Goal: Task Accomplishment & Management: Complete application form

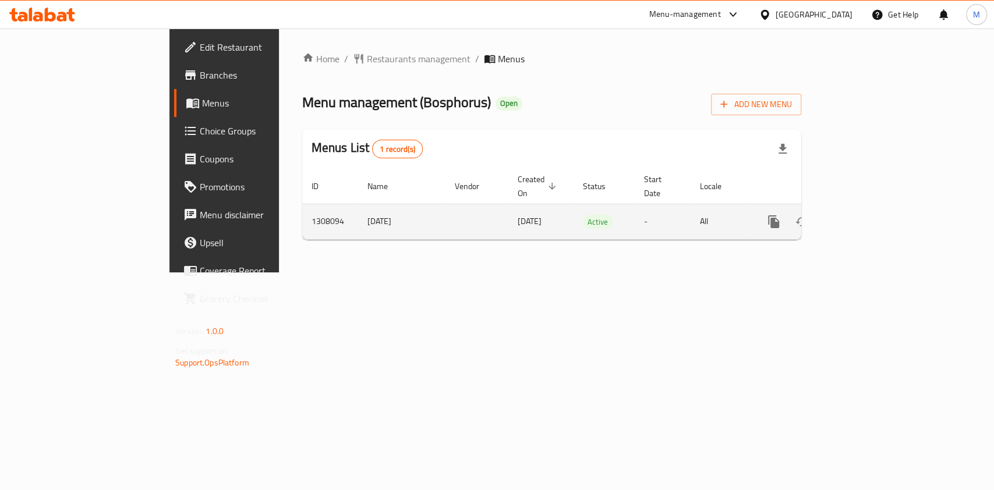
click at [865, 215] on icon "enhanced table" at bounding box center [858, 222] width 14 height 14
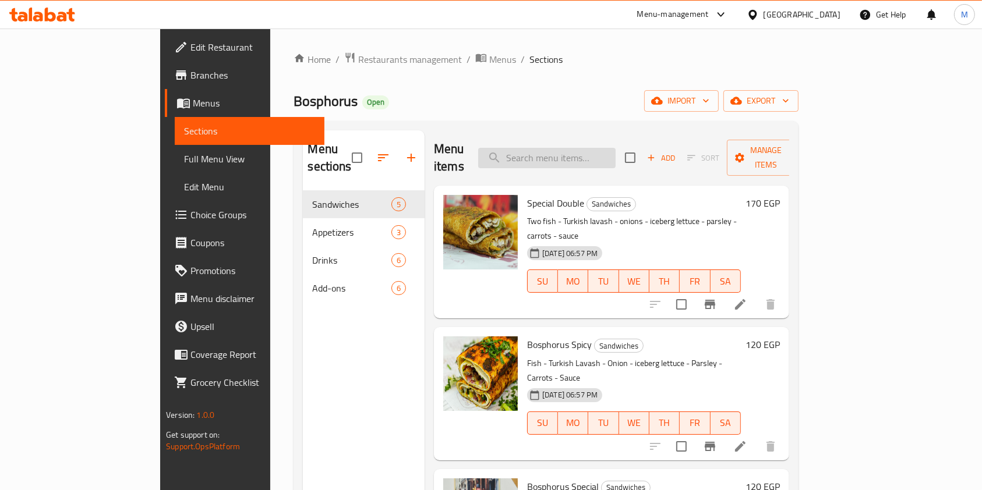
click at [585, 148] on input "search" at bounding box center [546, 158] width 137 height 20
type input "d"
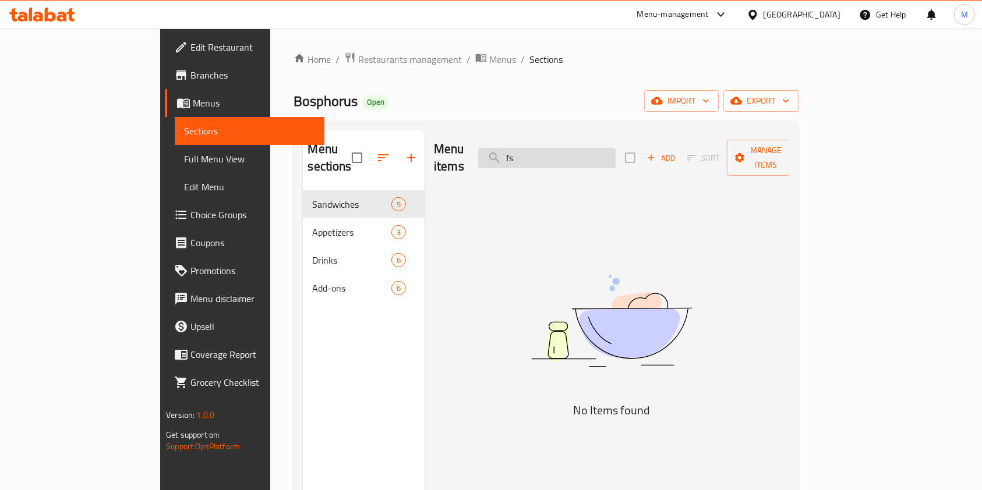
type input "f"
type input "ب"
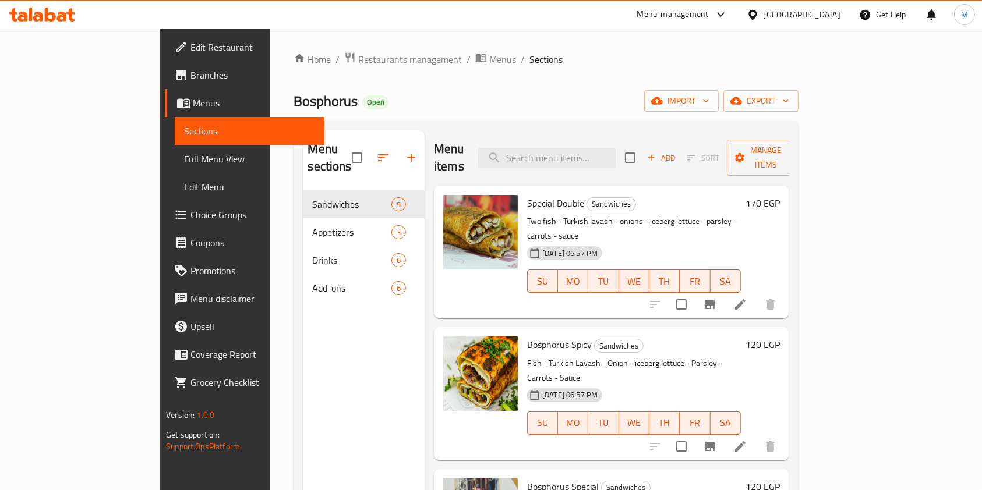
click at [741, 195] on h6 "Special Double Sandwiches" at bounding box center [634, 203] width 214 height 16
click at [578, 148] on input "search" at bounding box center [546, 158] width 137 height 20
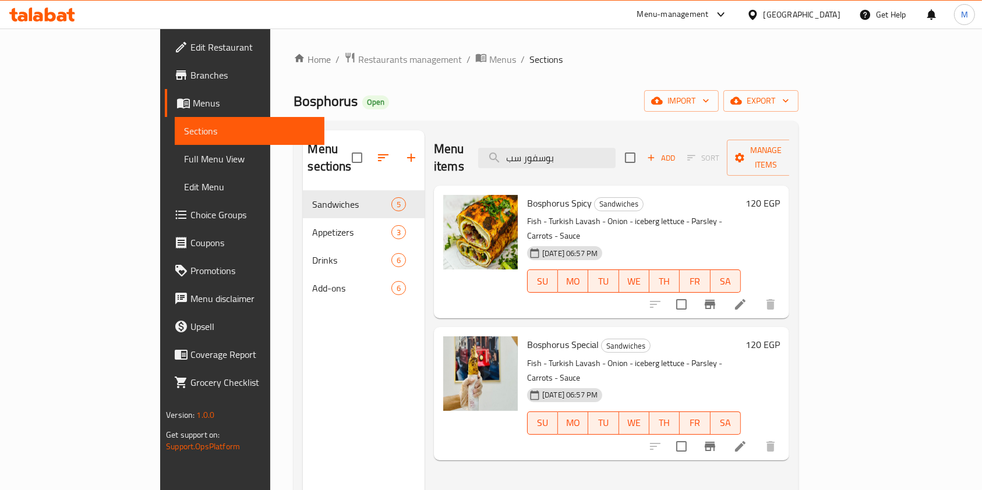
type input "بوسفور سب"
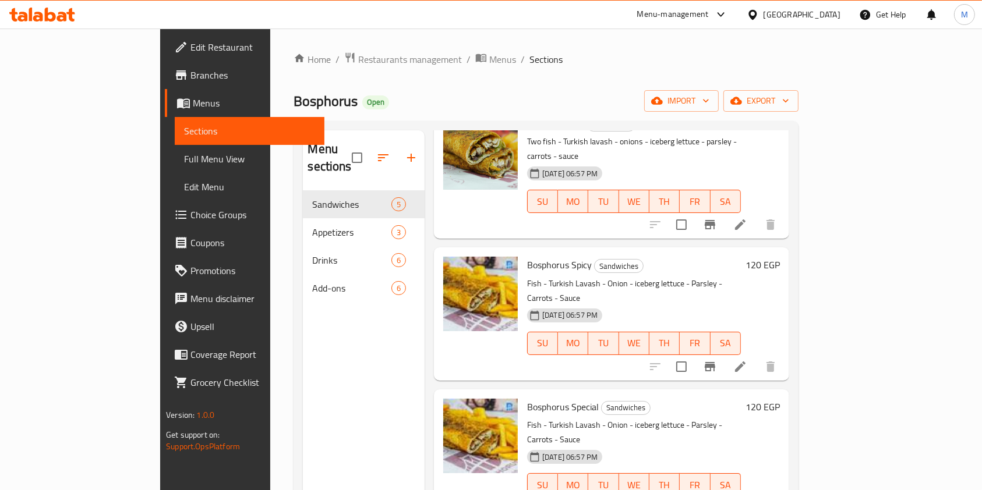
scroll to position [155, 0]
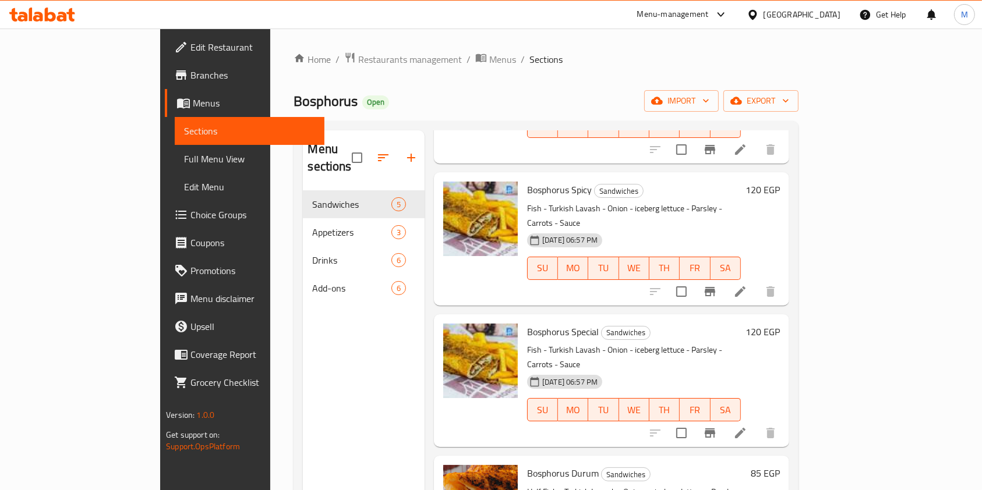
click at [66, 8] on icon at bounding box center [42, 15] width 66 height 14
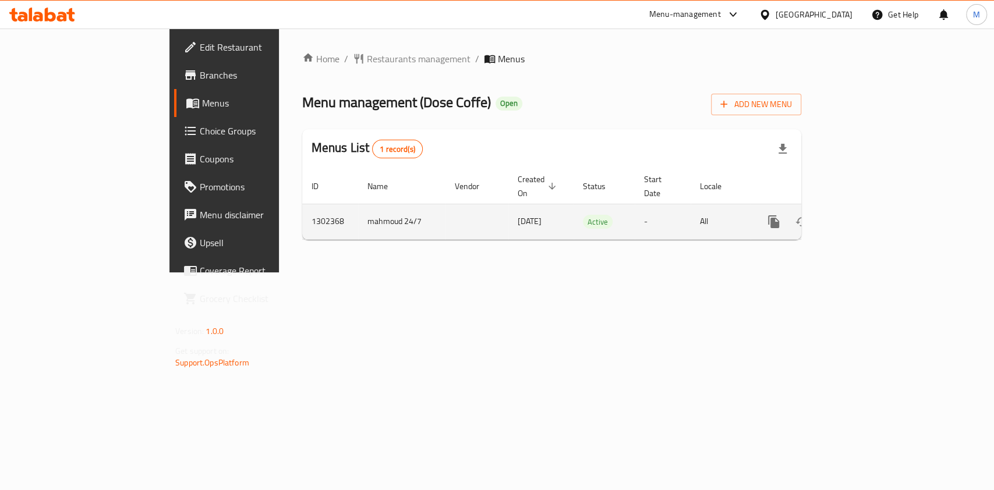
click at [865, 215] on icon "enhanced table" at bounding box center [858, 222] width 14 height 14
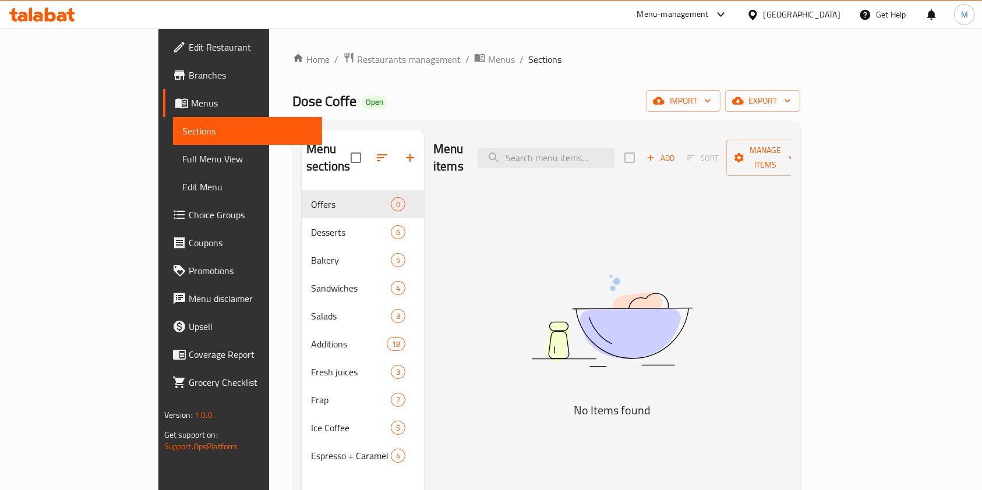
drag, startPoint x: 595, startPoint y: 341, endPoint x: 604, endPoint y: 345, distance: 9.6
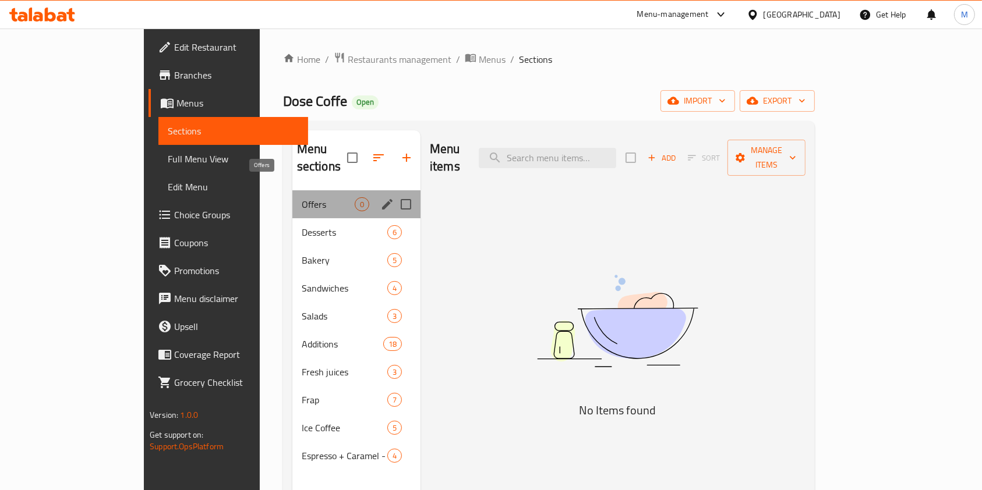
click at [302, 197] on span "Offers" at bounding box center [328, 204] width 53 height 14
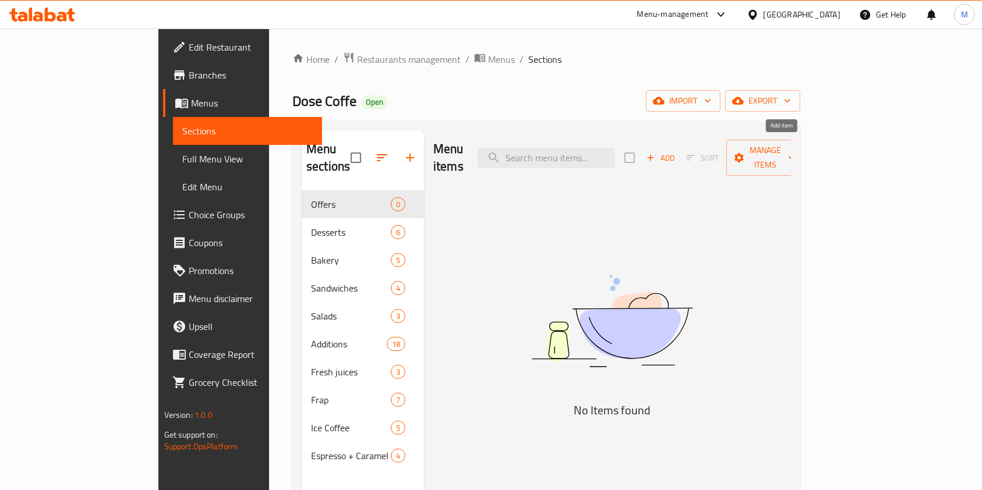
click at [676, 151] on span "Add" at bounding box center [660, 157] width 31 height 13
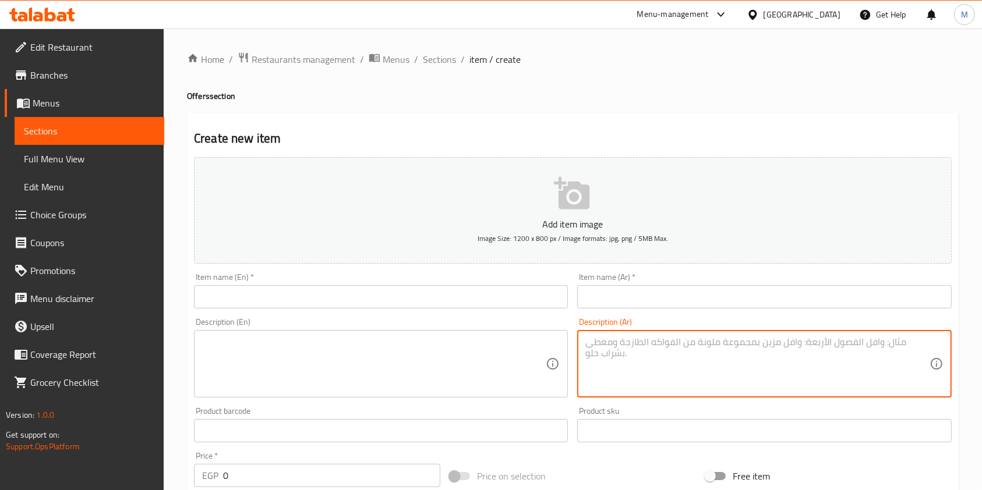
click at [638, 339] on textarea at bounding box center [757, 364] width 344 height 55
paste textarea "Offer smoked turkey+hot latte/cappuccino"
click at [645, 349] on textarea "Offer smoked turkey+hot latte/cappuccino" at bounding box center [757, 364] width 344 height 55
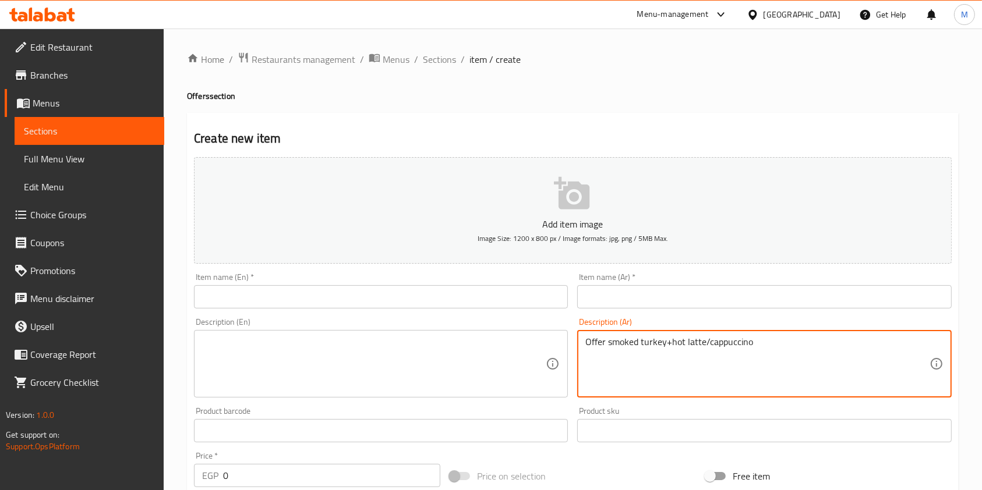
paste textarea "عرض ديك رومي مدخن + لاتيه/كابتشينو ساخن"
type textarea "عرض ديك رومي مدخن + لاتيه/كابتشينو ساخن"
click at [478, 344] on textarea at bounding box center [374, 364] width 344 height 55
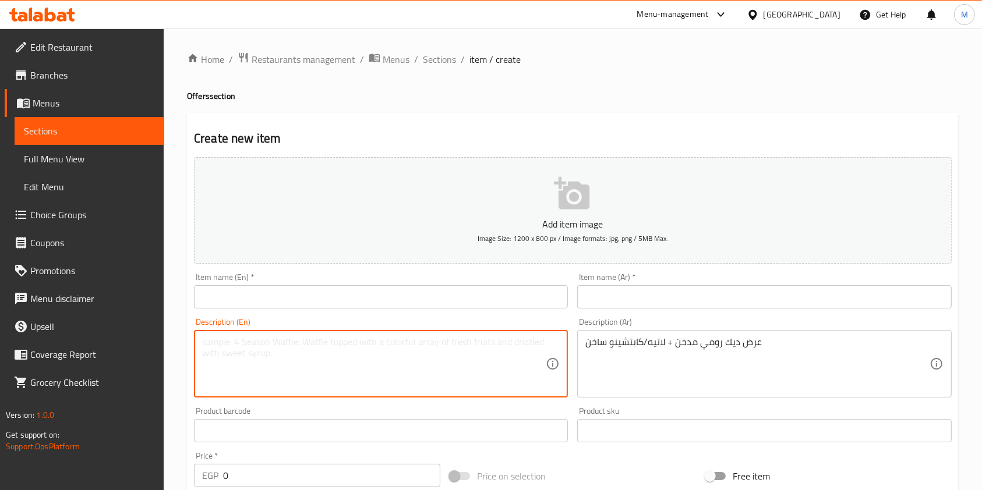
paste textarea "Offer smoked turkey+hot latte/cappuccino"
type textarea "Offer smoked turkey+hot latte/cappuccino"
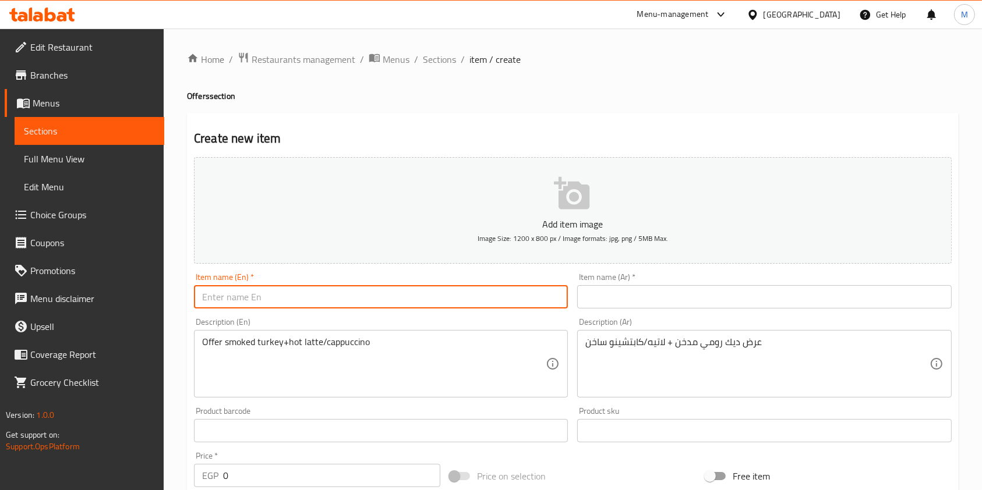
click at [345, 309] on input "text" at bounding box center [381, 296] width 374 height 23
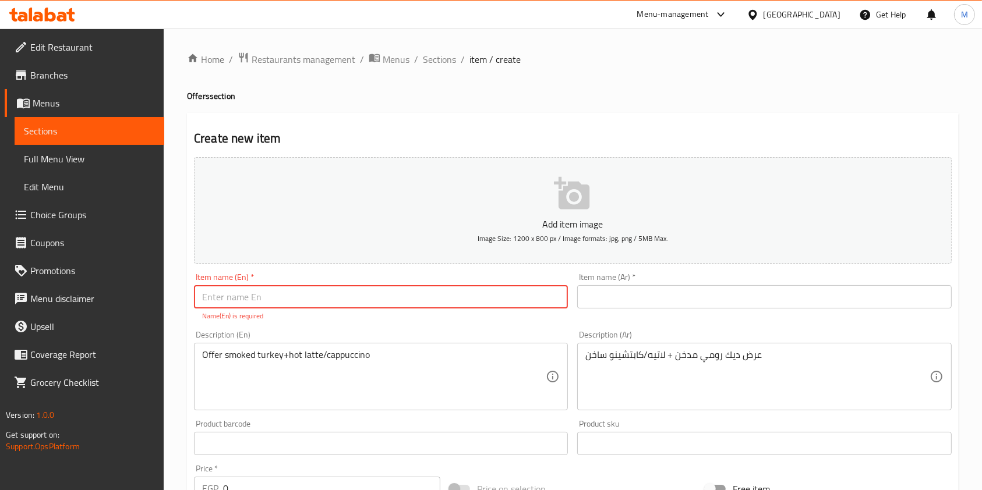
click at [343, 297] on input "text" at bounding box center [381, 296] width 374 height 23
type input "خ"
type input "offer 1"
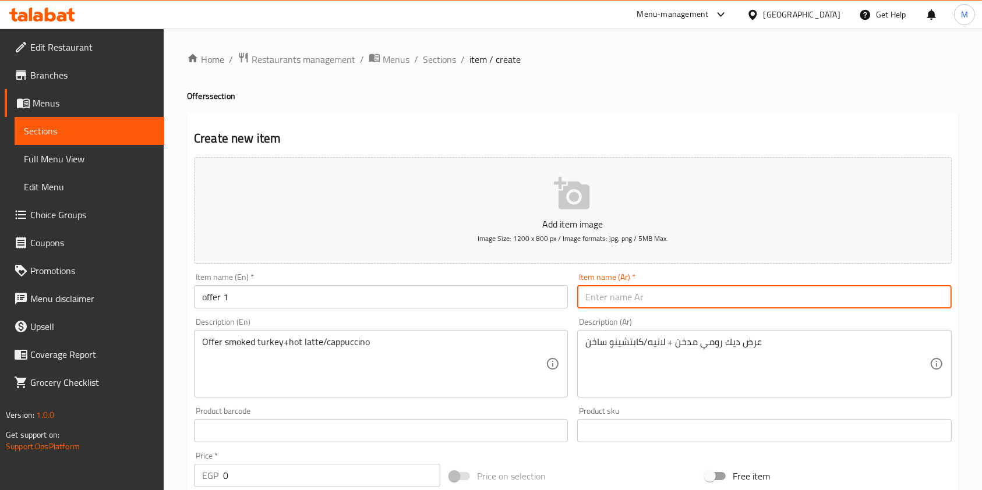
click at [636, 299] on input "text" at bounding box center [764, 296] width 374 height 23
type input "عرض 1"
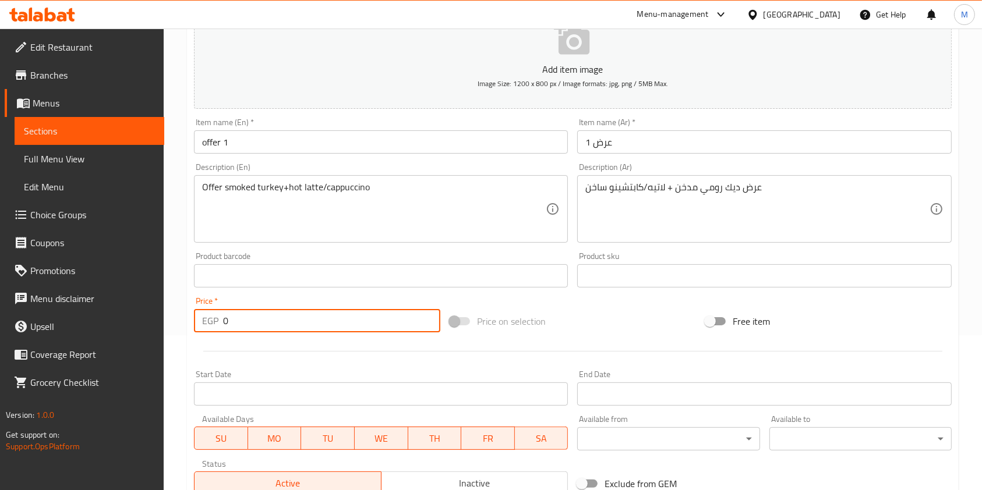
drag, startPoint x: 228, startPoint y: 320, endPoint x: 216, endPoint y: 323, distance: 12.2
click at [216, 323] on div "EGP 0 Price *" at bounding box center [317, 320] width 246 height 23
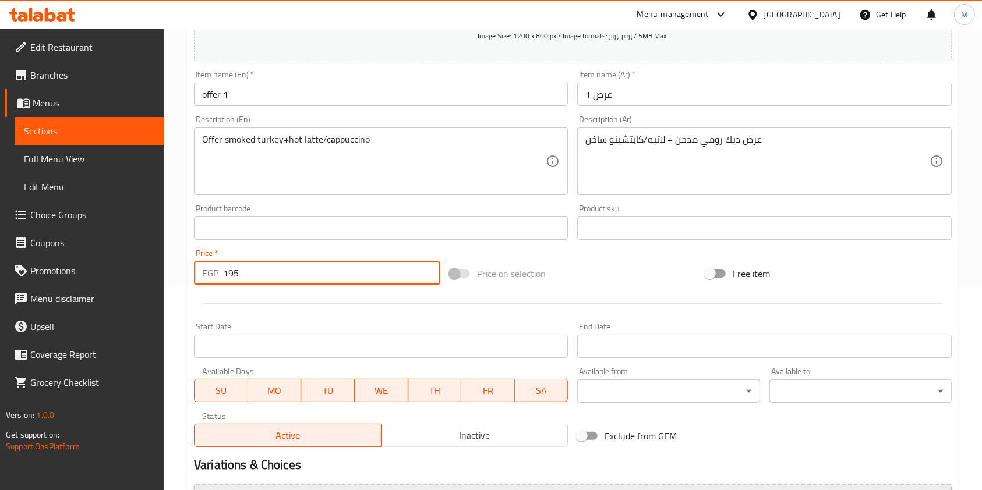
scroll to position [333, 0]
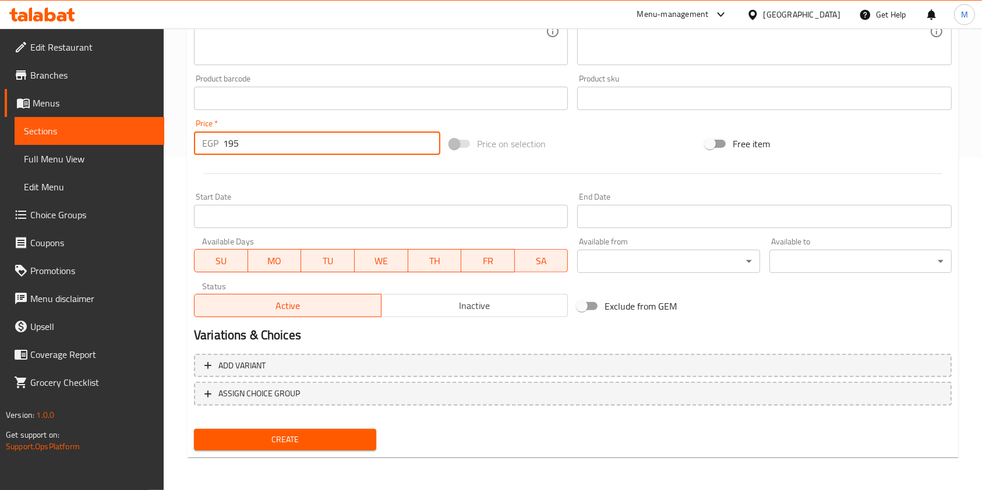
type input "195"
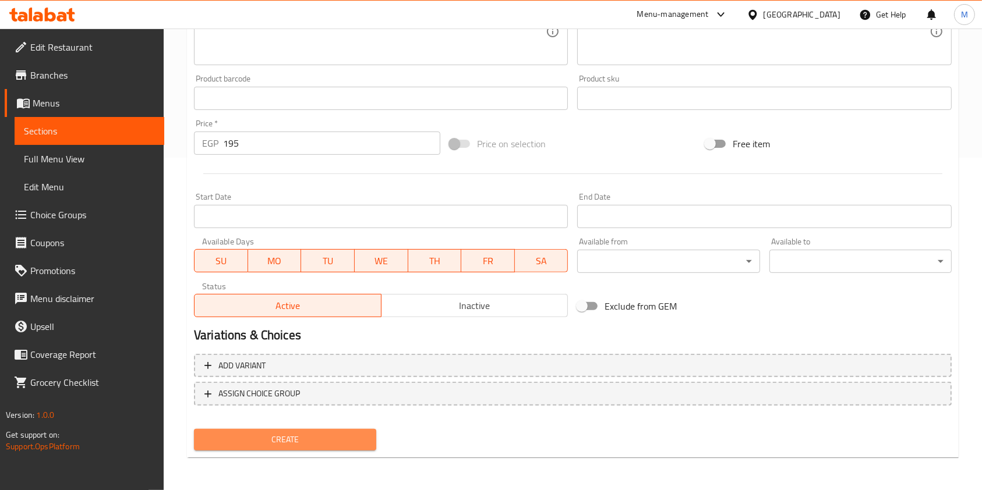
click at [365, 433] on span "Create" at bounding box center [285, 440] width 164 height 15
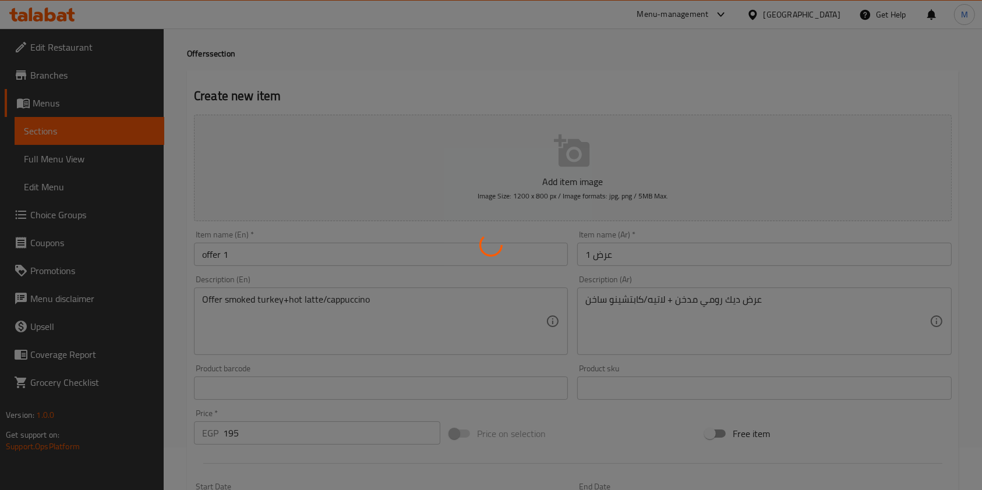
scroll to position [22, 0]
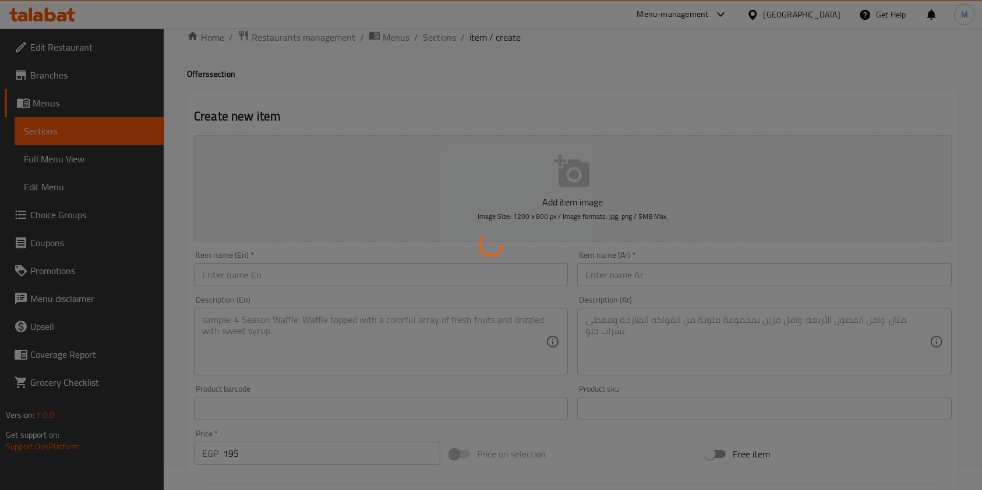
type input "0"
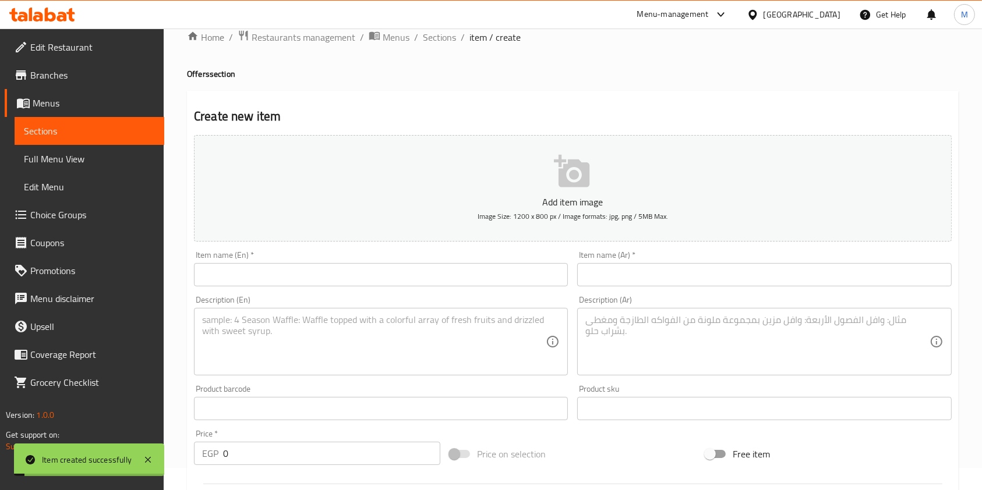
click at [315, 276] on input "text" at bounding box center [381, 274] width 374 height 23
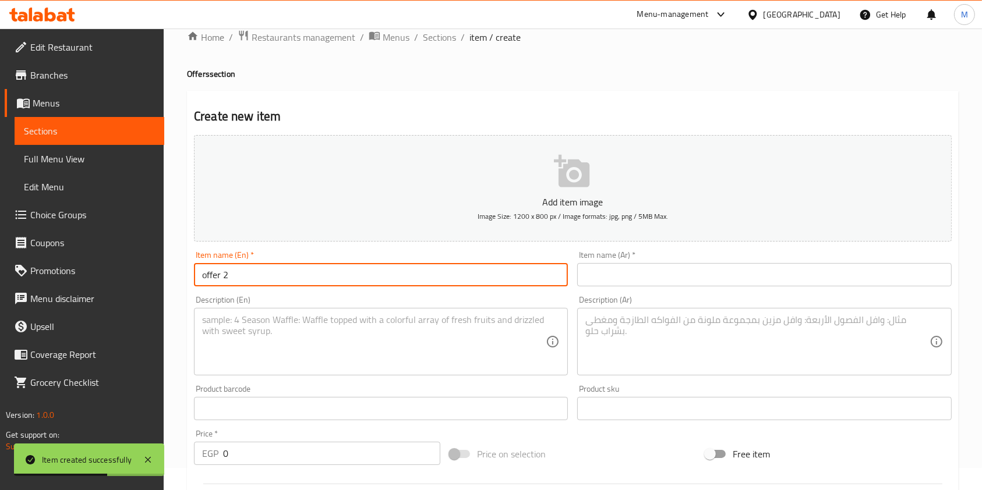
type input "offer 2"
click at [612, 284] on input "text" at bounding box center [764, 274] width 374 height 23
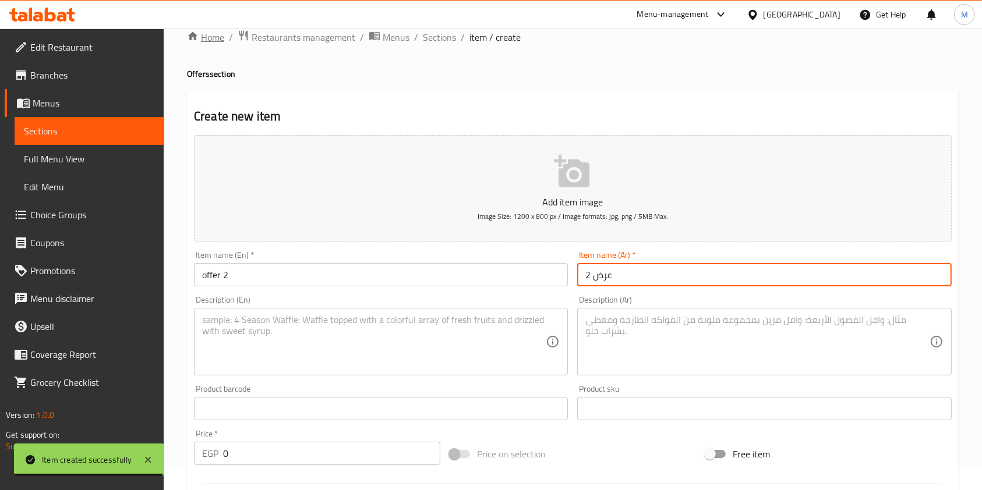
type input "عرض 2"
click at [612, 329] on textarea at bounding box center [757, 342] width 344 height 55
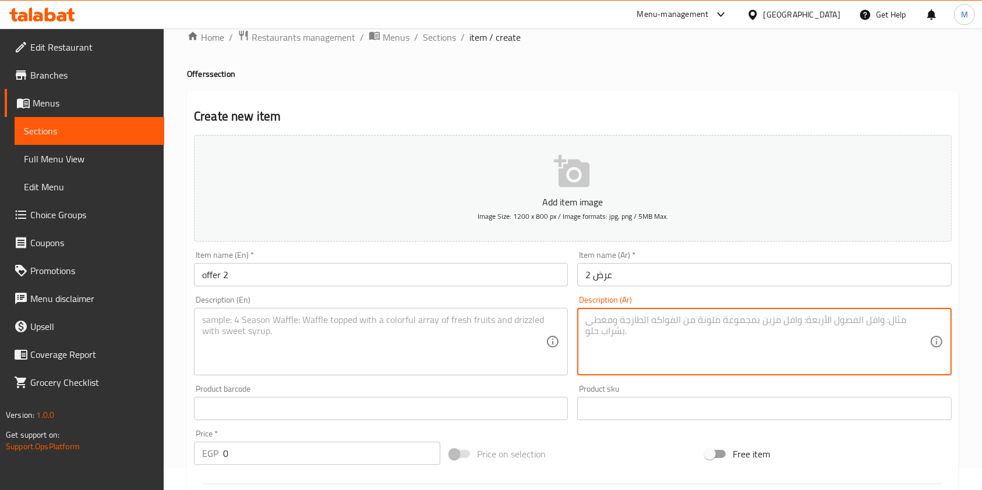
paste textarea "عرض كرواسون مزيج الجبن + سلطة يونانية + لاتيه مثلج / كابتشينو مثلج"
type textarea "عرض كرواسون مزيج الجبن + سلطة يونانية + لاتيه مثلج / كابتشينو مثلج"
click at [490, 321] on textarea at bounding box center [374, 342] width 344 height 55
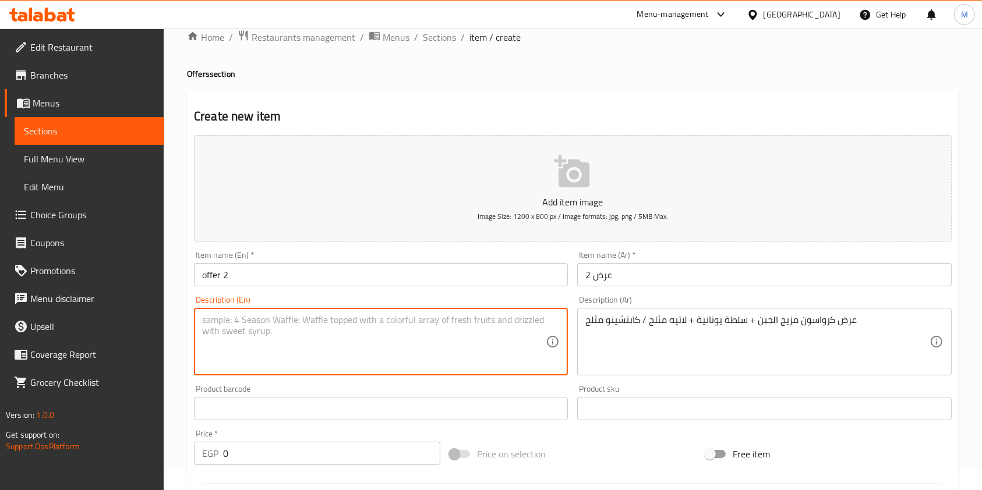
paste textarea "Offer croissant mix cheese+greek salad+ ice latte/ice cappucino"
type textarea "Offer croissant mix cheese+greek salad+ ice latte/ice cappucino"
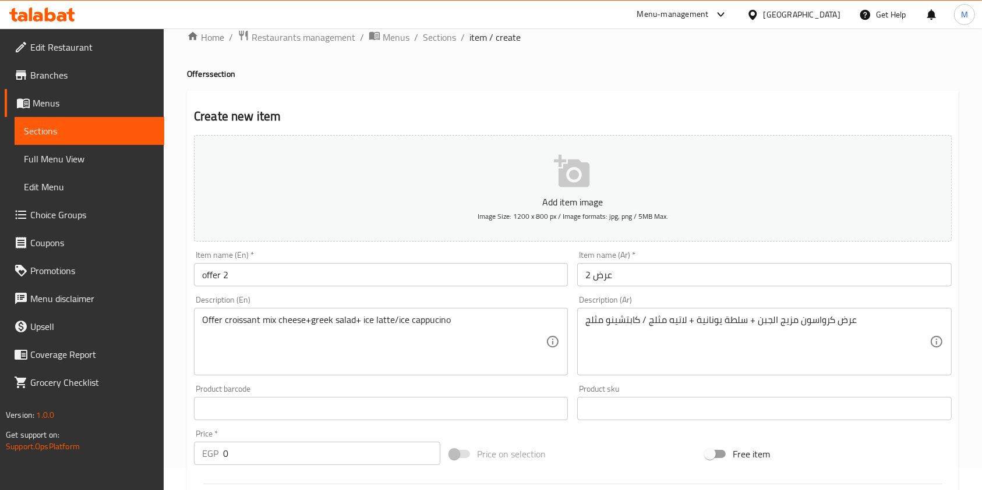
click at [964, 363] on div "Home / Restaurants management / Menus / Sections / item / create Offers section…" at bounding box center [573, 403] width 818 height 795
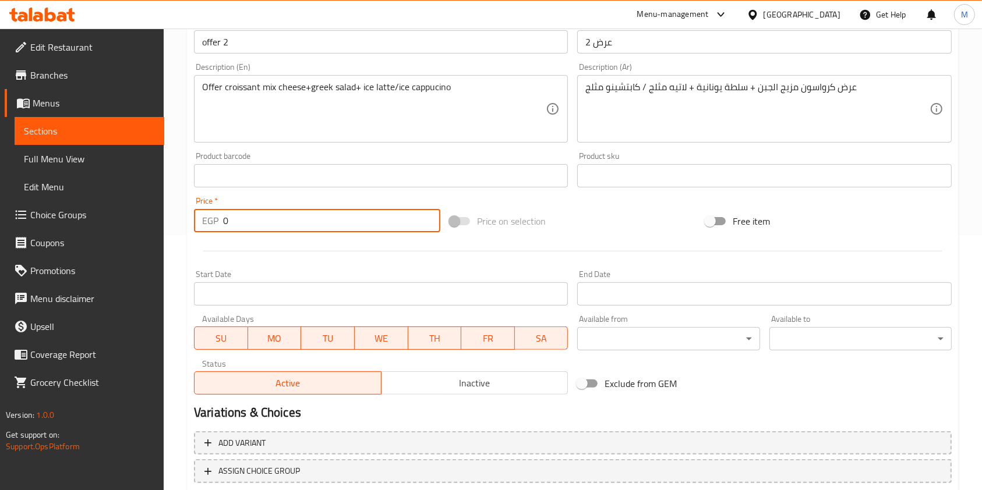
drag, startPoint x: 235, startPoint y: 224, endPoint x: 220, endPoint y: 224, distance: 15.2
click at [220, 224] on div "EGP 0 Price *" at bounding box center [317, 220] width 246 height 23
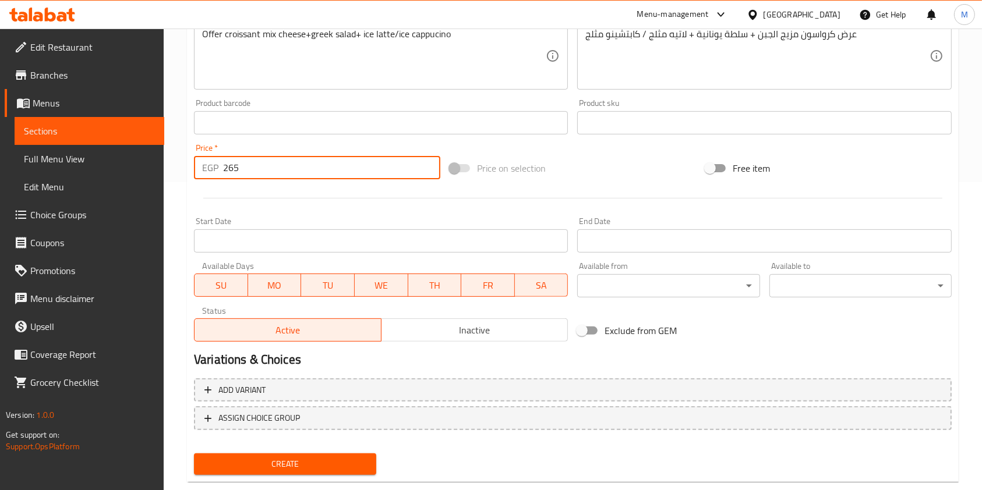
scroll to position [333, 0]
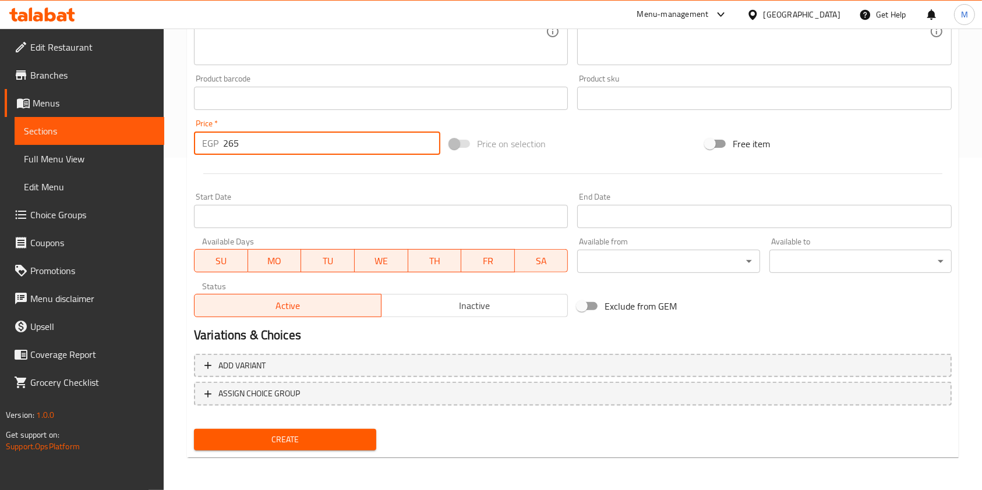
type input "265"
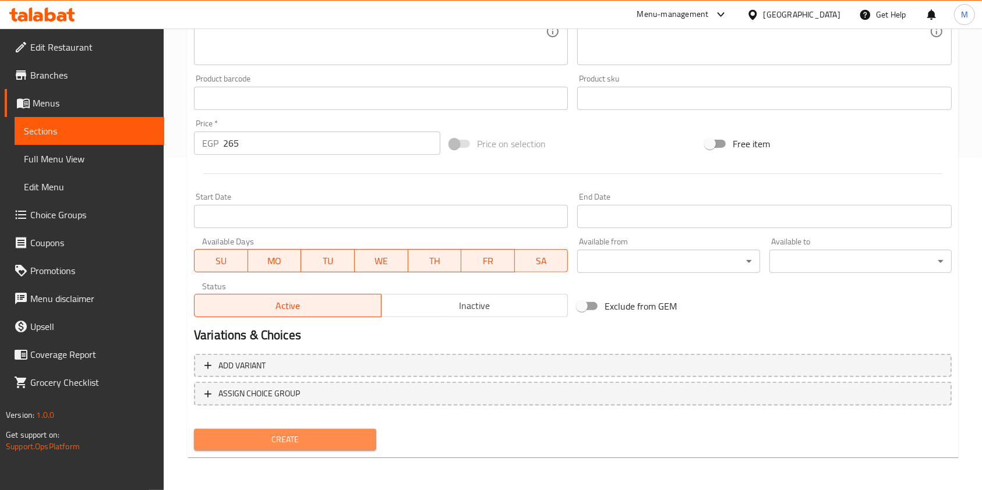
click at [362, 444] on span "Create" at bounding box center [285, 440] width 164 height 15
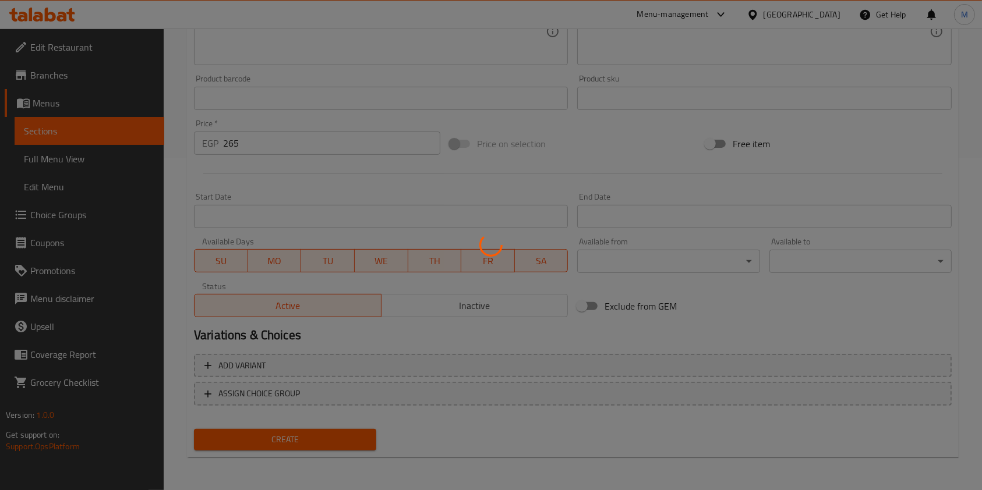
type input "0"
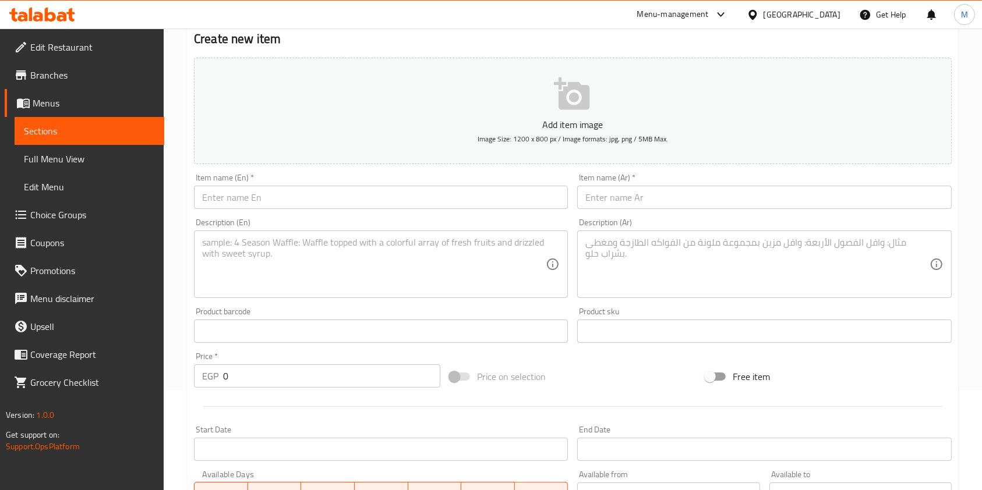
scroll to position [22, 0]
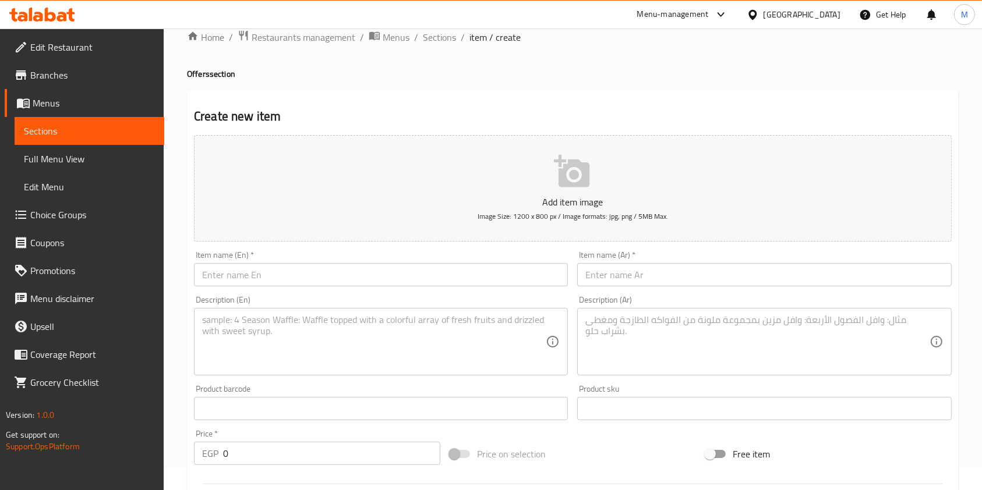
click at [637, 321] on textarea at bounding box center [757, 342] width 344 height 55
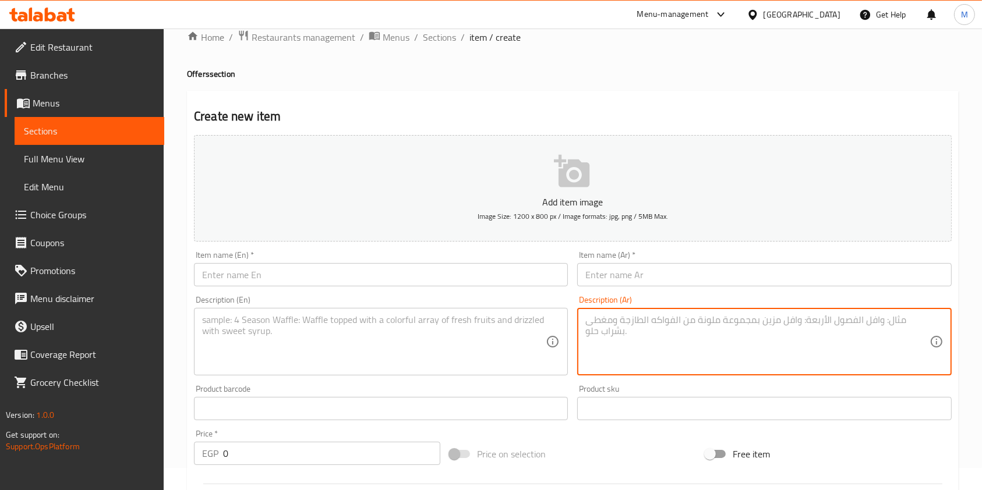
paste textarea "عرض سلطة التونة + شطيرة التونة + عصير البرتقال"
type textarea "عرض سلطة التونة + شطيرة التونة + عصير البرتقال"
click at [421, 345] on textarea at bounding box center [374, 342] width 344 height 55
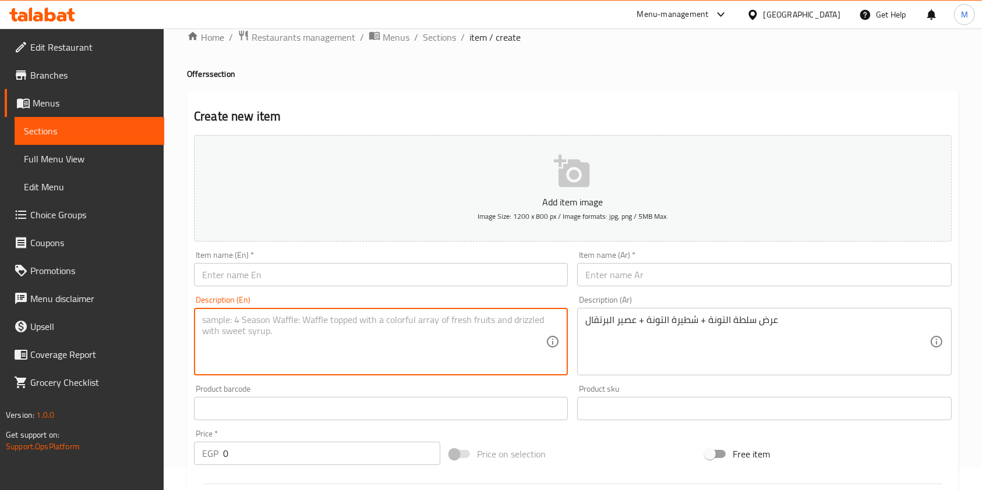
paste textarea "Offer tuna salad+tuna sandwich+orange juice"
type textarea "Offer tuna salad+tuna sandwich+orange juice"
click at [641, 279] on input "text" at bounding box center [764, 274] width 374 height 23
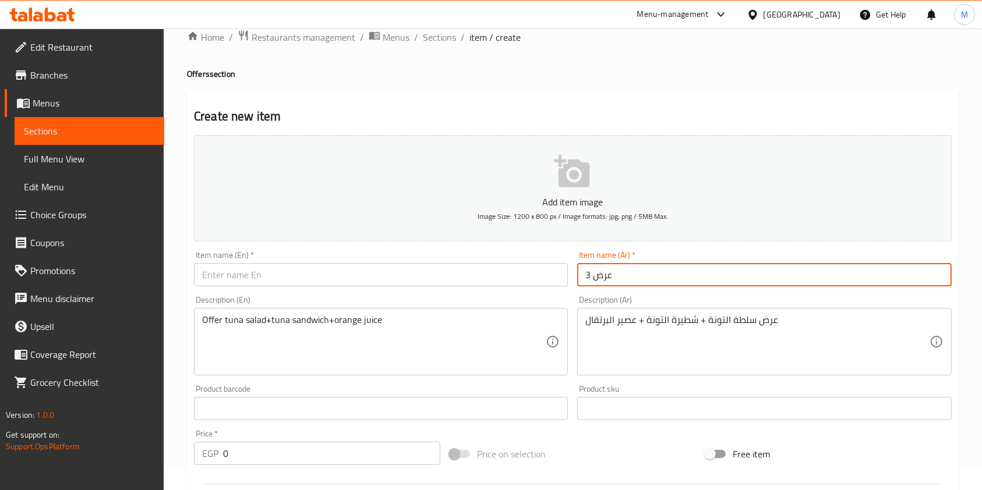
type input "عرض 3"
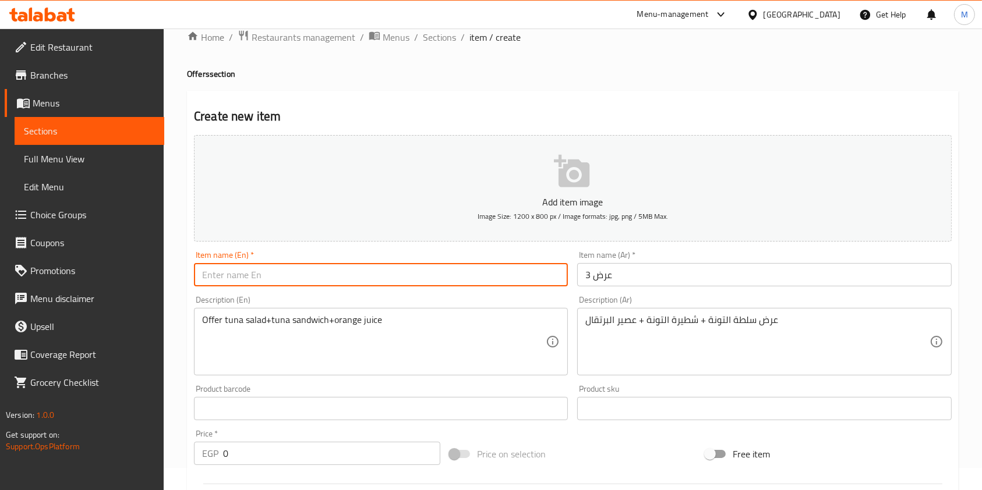
click at [380, 274] on input "text" at bounding box center [381, 274] width 374 height 23
type input "offer 3"
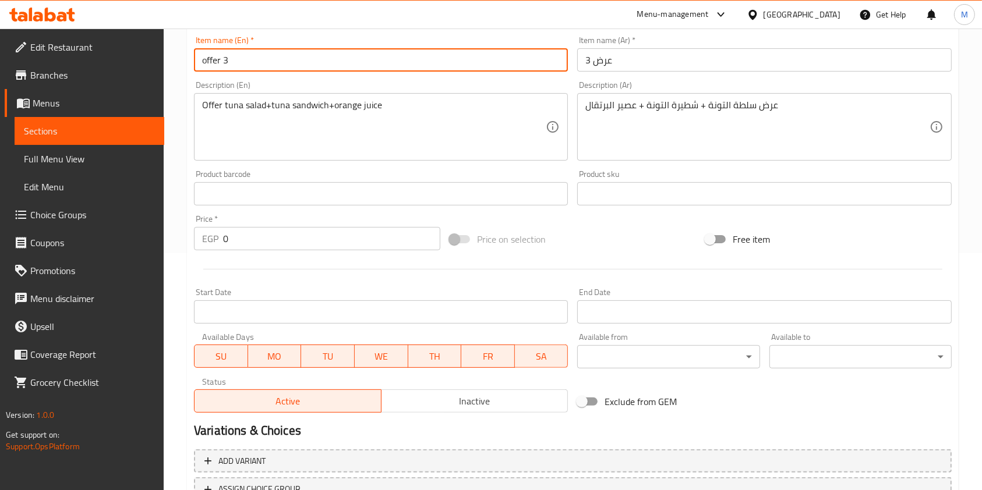
scroll to position [333, 0]
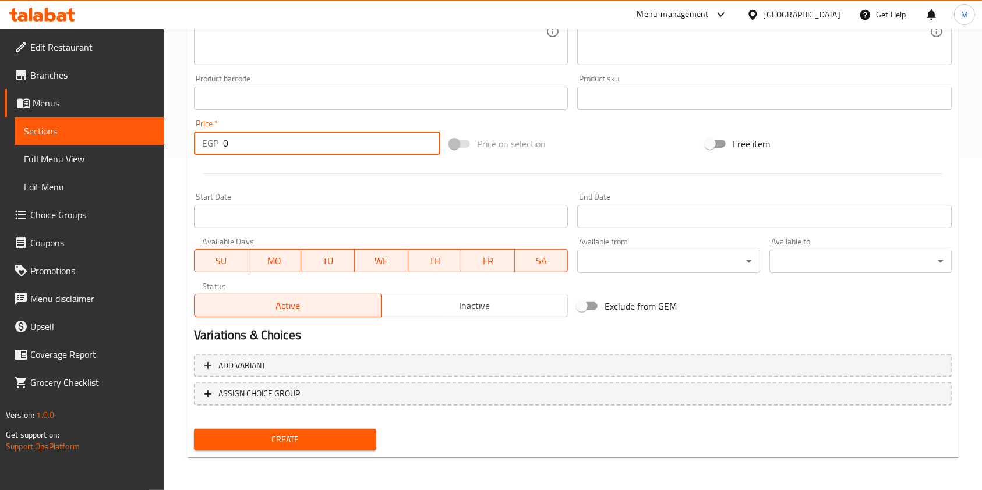
drag, startPoint x: 235, startPoint y: 147, endPoint x: 221, endPoint y: 148, distance: 13.4
click at [221, 148] on div "EGP 0 Price *" at bounding box center [317, 143] width 246 height 23
type input "320"
click at [329, 442] on span "Create" at bounding box center [285, 440] width 164 height 15
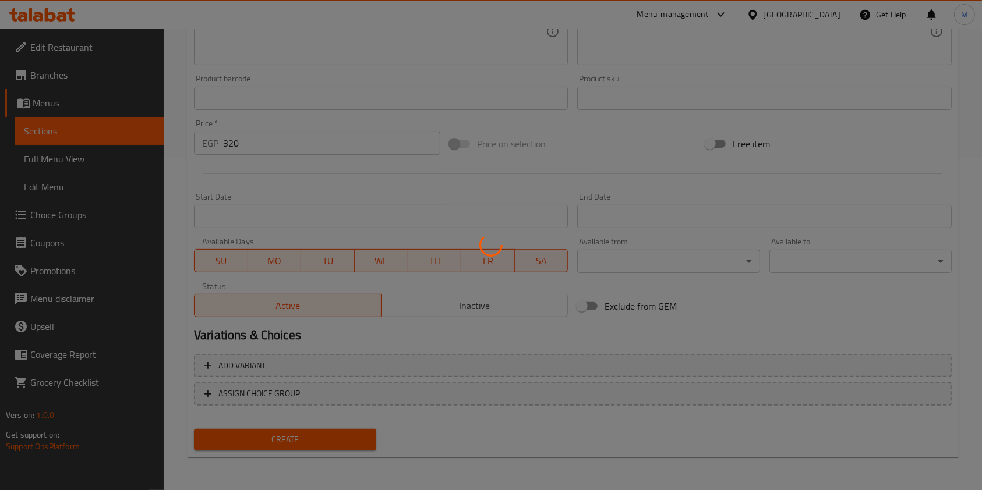
type input "0"
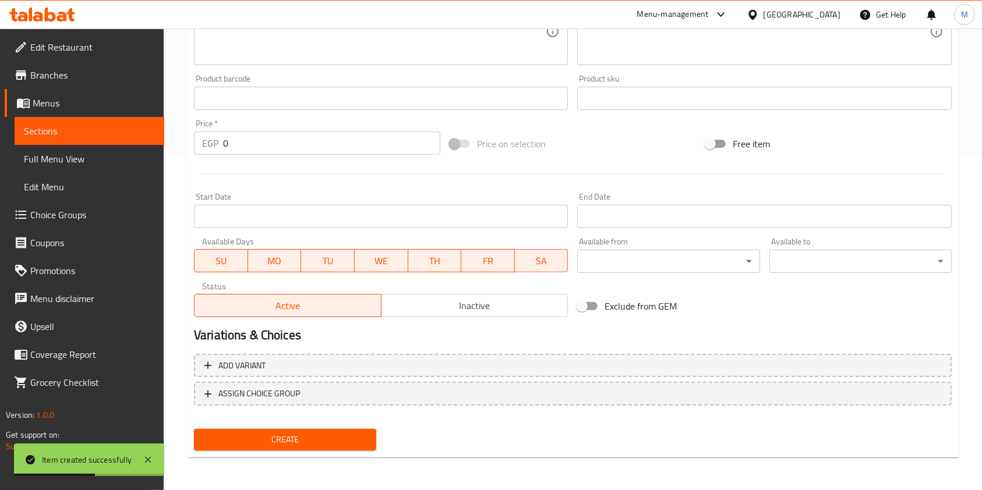
drag, startPoint x: 707, startPoint y: 331, endPoint x: 700, endPoint y: 327, distance: 8.4
click at [707, 331] on h2 "Variations & Choices" at bounding box center [573, 335] width 758 height 17
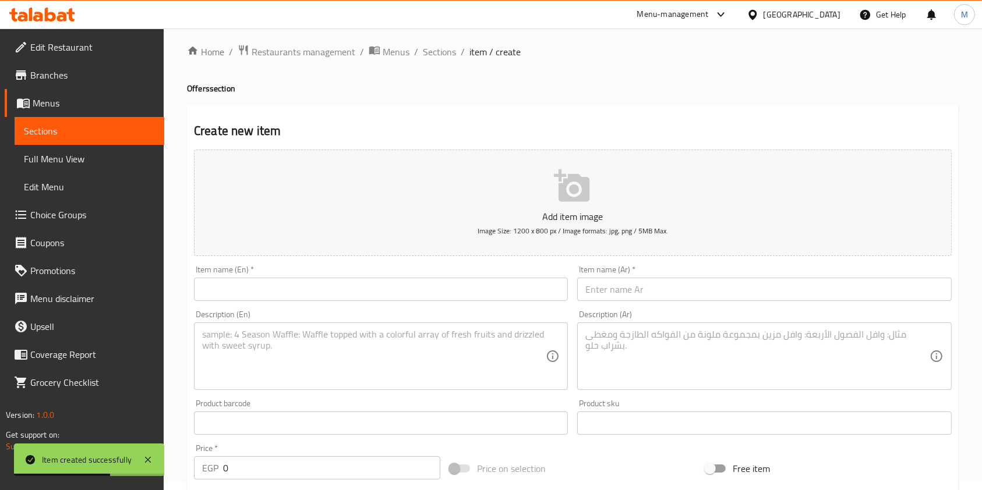
scroll to position [0, 0]
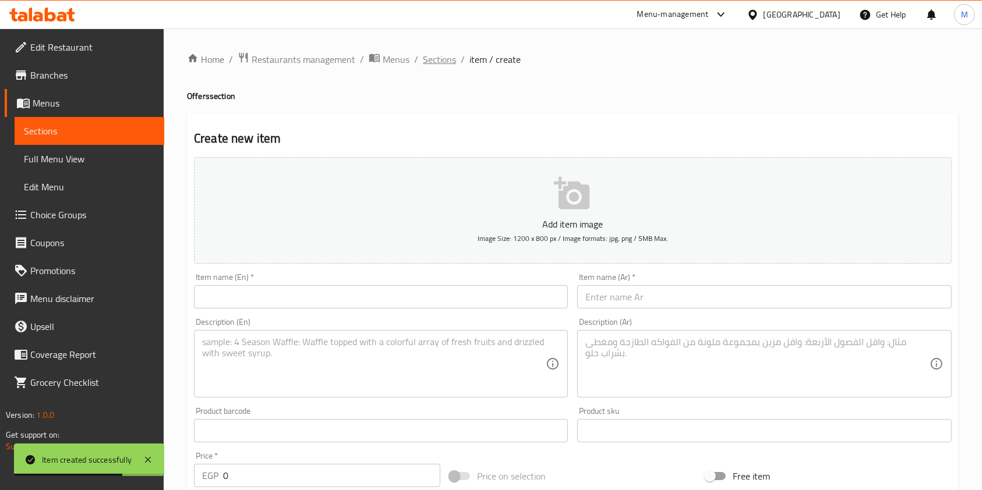
click at [433, 62] on span "Sections" at bounding box center [439, 59] width 33 height 14
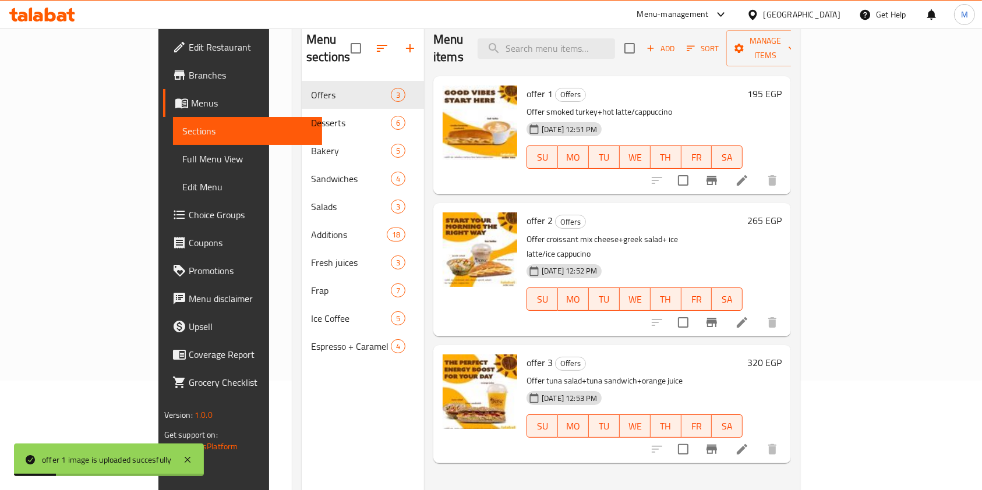
scroll to position [85, 0]
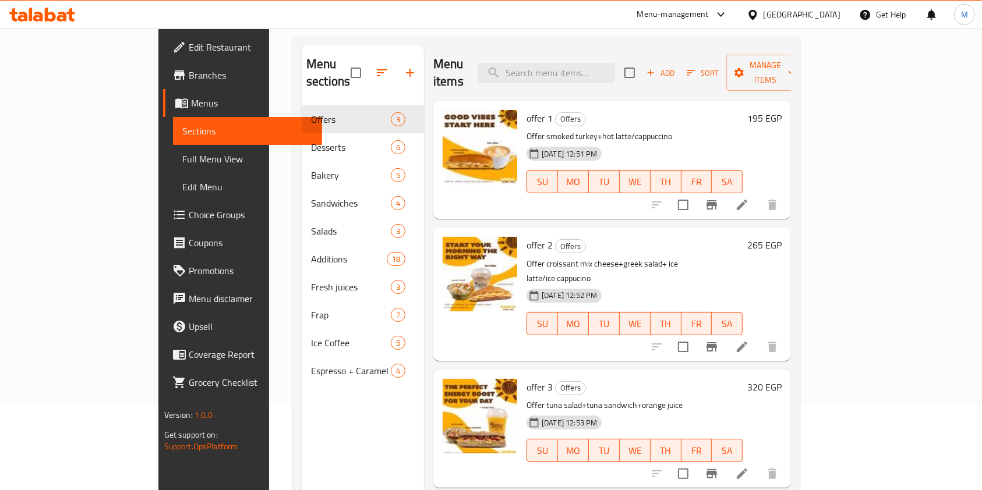
drag, startPoint x: 821, startPoint y: 250, endPoint x: 676, endPoint y: 228, distance: 147.4
click at [743, 257] on p "Offer croissant mix cheese+greek salad+ ice latte/ice cappucino" at bounding box center [635, 271] width 216 height 29
click at [23, 18] on icon at bounding box center [42, 15] width 66 height 14
